Goal: Transaction & Acquisition: Purchase product/service

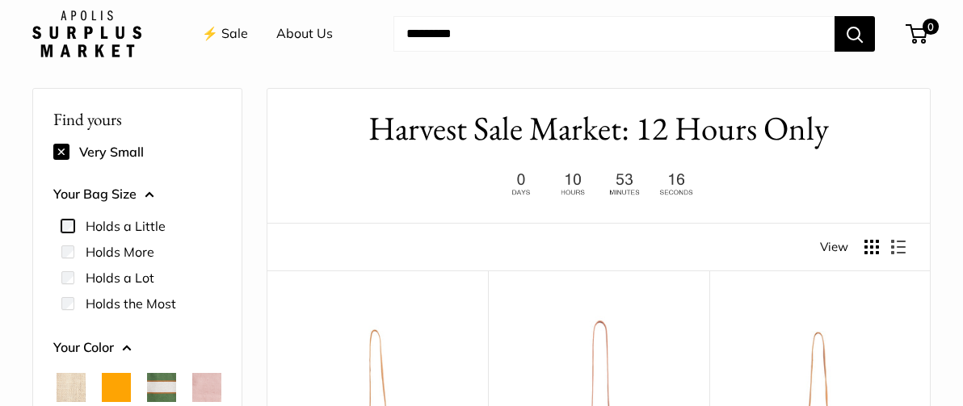
scroll to position [34, 0]
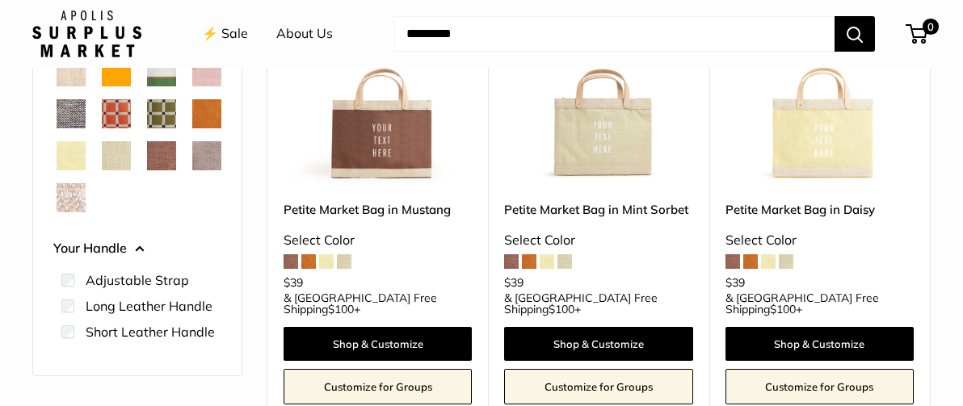
scroll to position [363, 0]
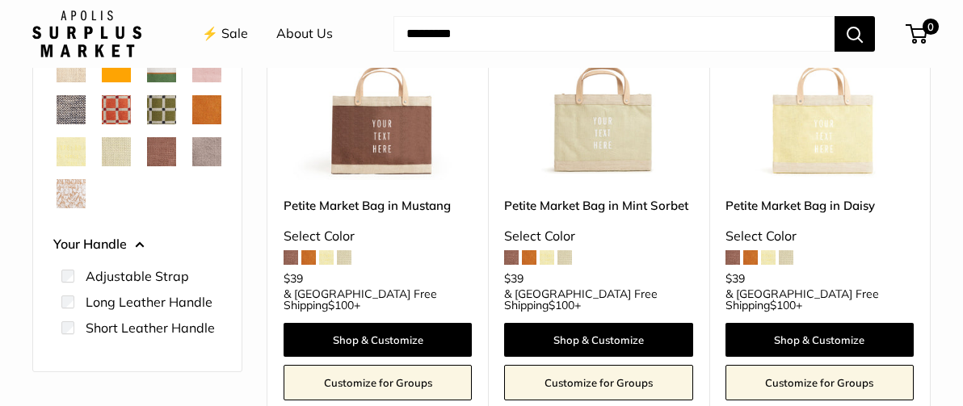
click at [507, 257] on span at bounding box center [511, 257] width 15 height 15
click at [0, 0] on img at bounding box center [0, 0] width 0 height 0
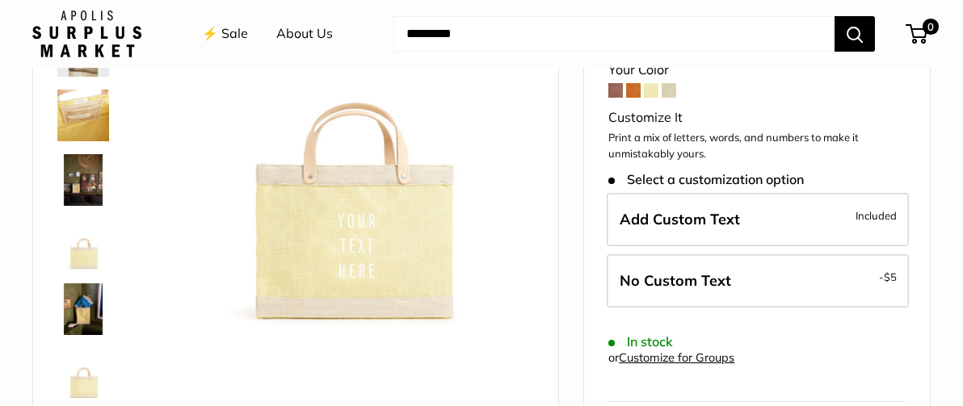
scroll to position [188, 0]
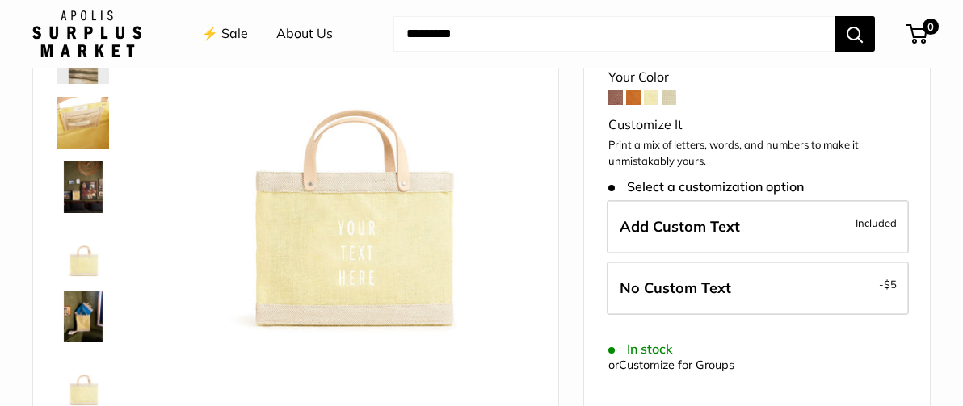
click at [345, 231] on img at bounding box center [348, 154] width 372 height 372
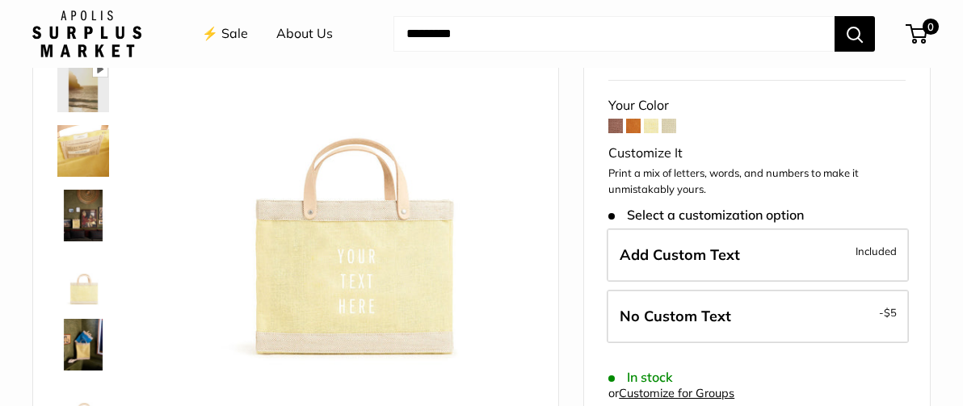
click at [345, 231] on img at bounding box center [348, 182] width 372 height 372
click at [372, 271] on img at bounding box center [348, 182] width 372 height 372
click at [654, 126] on span at bounding box center [651, 126] width 15 height 15
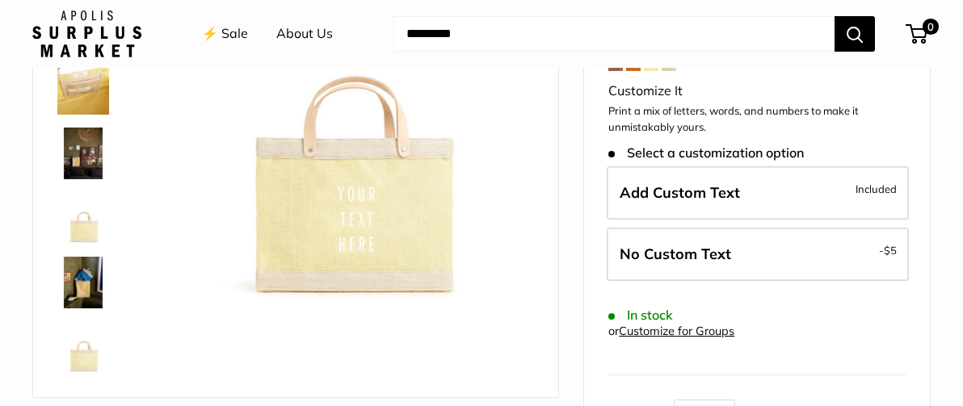
scroll to position [215, 0]
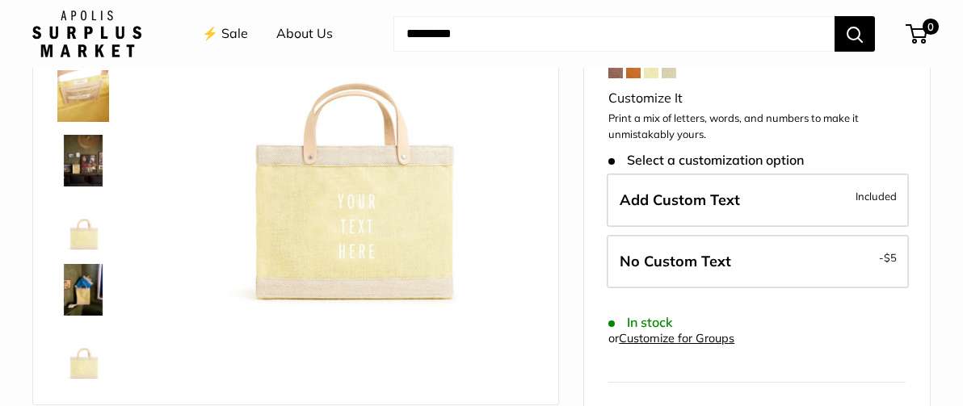
click at [233, 31] on link "⚡️ Sale" at bounding box center [225, 34] width 46 height 24
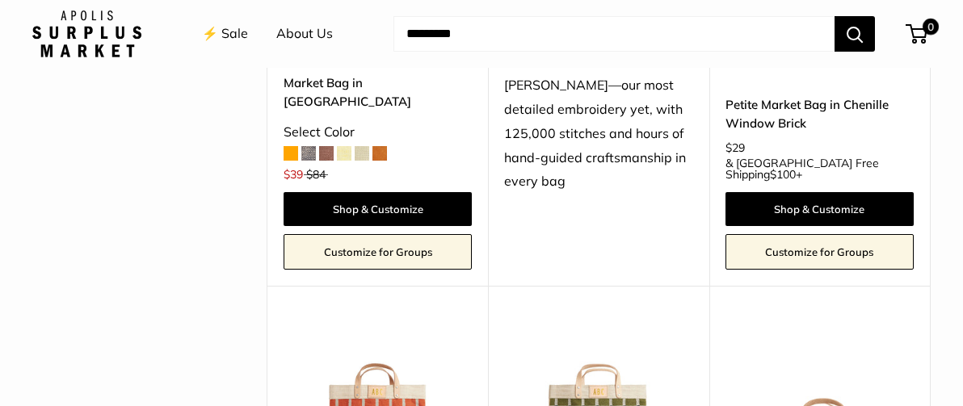
scroll to position [2896, 0]
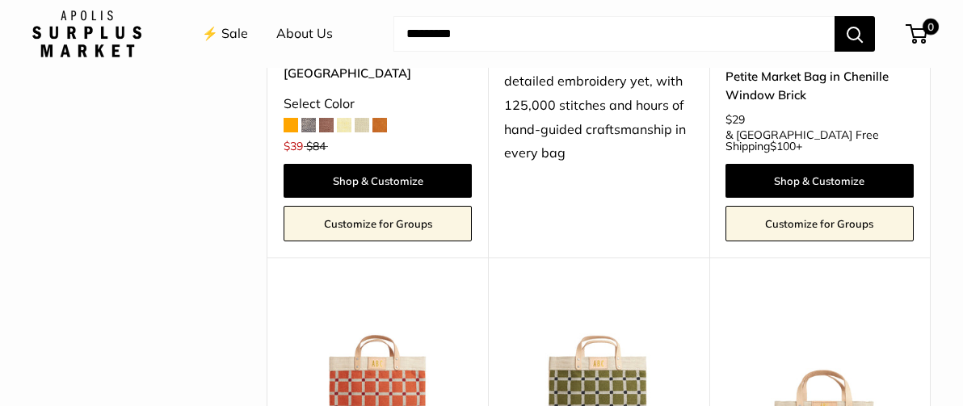
click at [0, 0] on img at bounding box center [0, 0] width 0 height 0
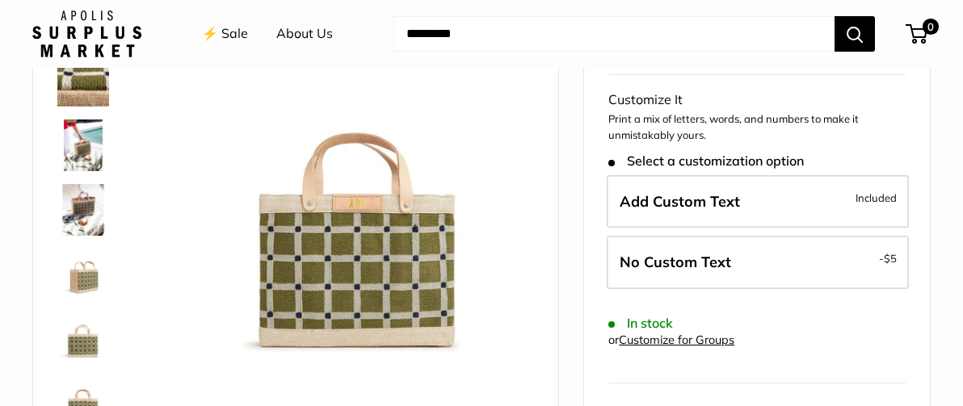
scroll to position [180, 0]
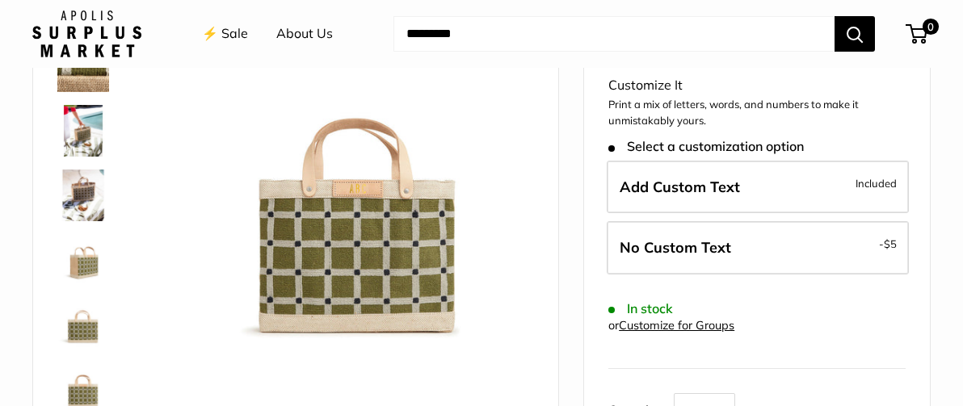
click at [355, 246] on img at bounding box center [348, 162] width 372 height 372
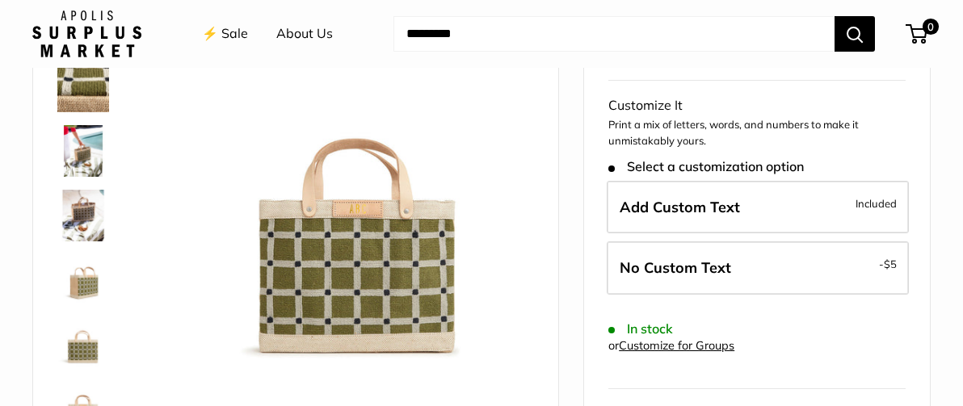
click at [355, 246] on img at bounding box center [348, 182] width 372 height 372
click at [86, 280] on img at bounding box center [83, 281] width 52 height 52
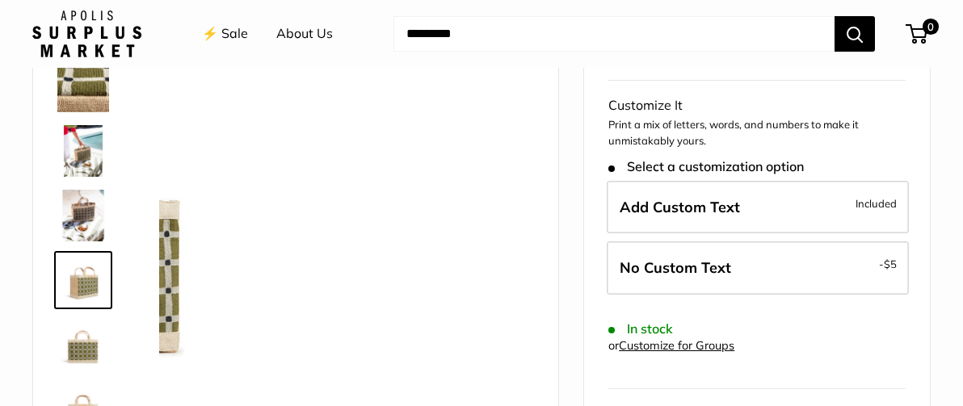
scroll to position [50, 0]
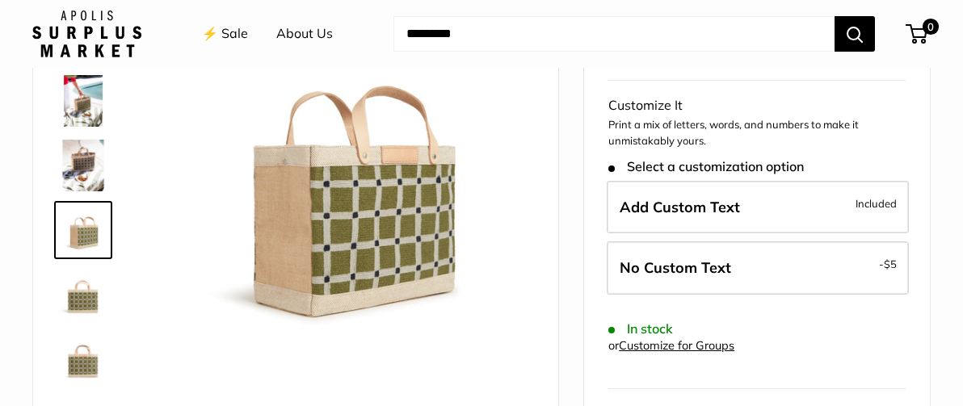
click at [82, 366] on img at bounding box center [83, 360] width 52 height 52
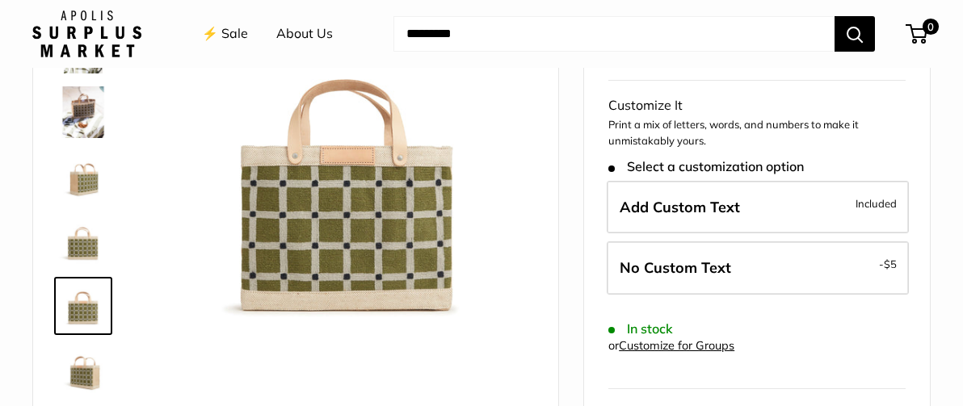
click at [88, 377] on img at bounding box center [83, 371] width 52 height 52
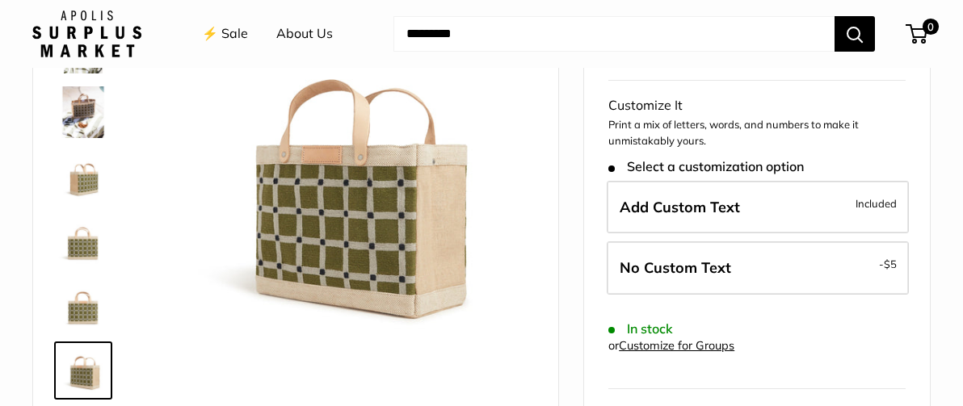
click at [80, 175] on img at bounding box center [83, 177] width 52 height 52
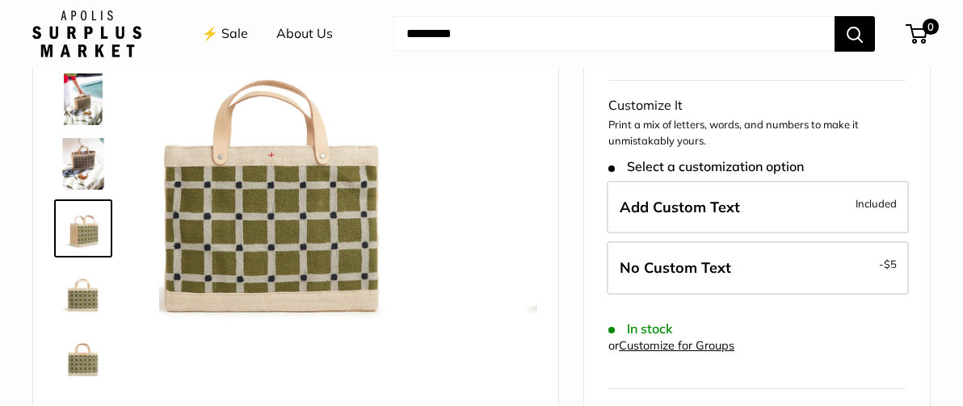
scroll to position [50, 0]
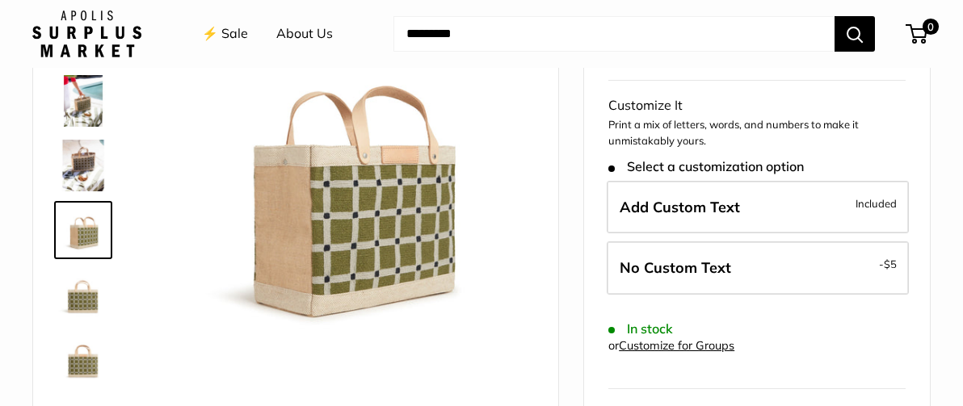
click at [80, 94] on img at bounding box center [83, 101] width 52 height 52
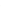
scroll to position [477, 0]
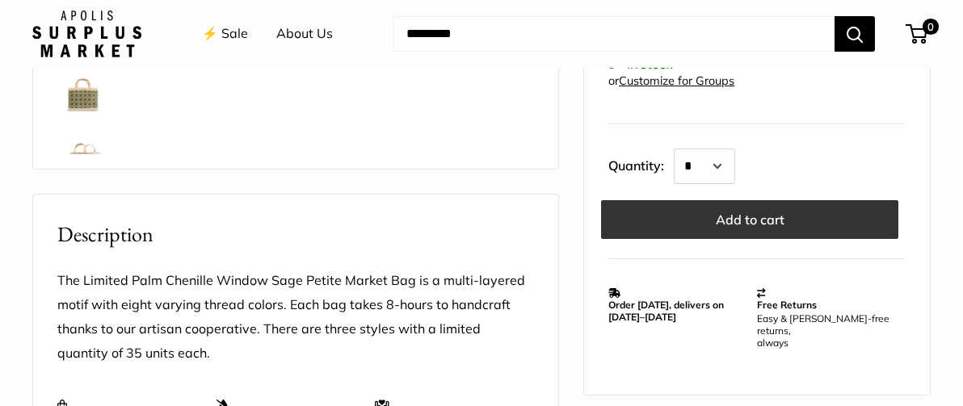
click at [747, 213] on button "Add to cart" at bounding box center [749, 219] width 297 height 39
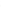
scroll to position [0, 116]
